Goal: Task Accomplishment & Management: Use online tool/utility

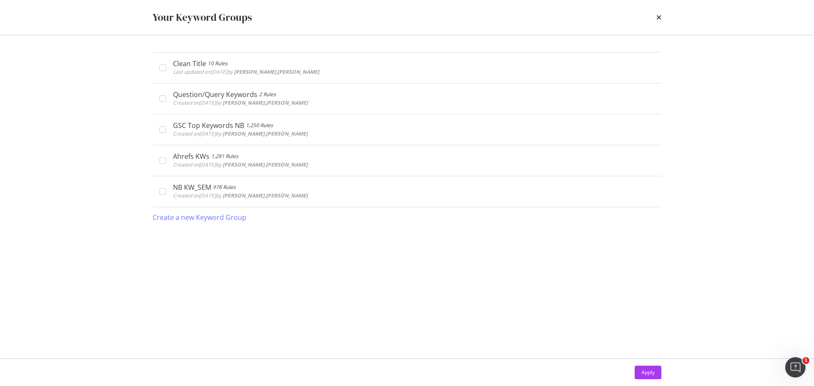
scroll to position [263, 0]
click at [194, 218] on div "Create a new Keyword Group" at bounding box center [200, 218] width 94 height 10
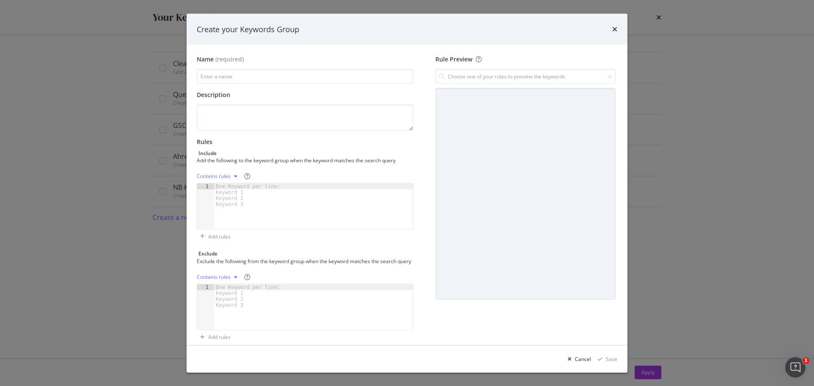
click at [239, 175] on div "modal" at bounding box center [236, 176] width 10 height 5
click at [227, 215] on div "Regex rules" at bounding box center [221, 218] width 28 height 7
click at [249, 74] on input "modal" at bounding box center [305, 76] width 217 height 15
type input "Brand Keywords"
click at [235, 217] on div "modal" at bounding box center [313, 213] width 199 height 58
